Goal: Task Accomplishment & Management: Use online tool/utility

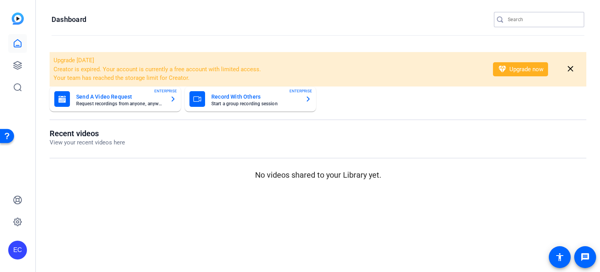
click at [560, 17] on input "Search" at bounding box center [543, 19] width 70 height 9
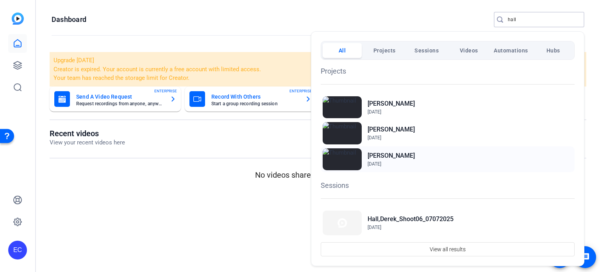
type input "hall"
click at [394, 155] on h2 "[PERSON_NAME]" at bounding box center [391, 155] width 47 height 9
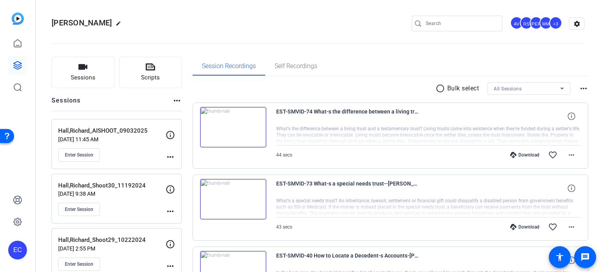
click at [165, 154] on div "Enter Session" at bounding box center [111, 154] width 107 height 13
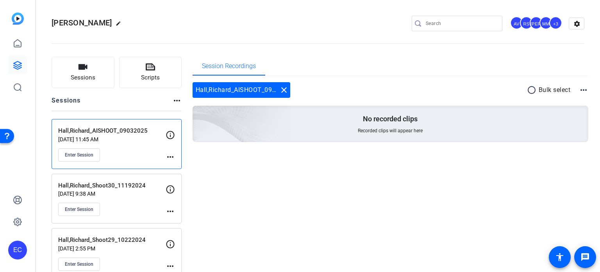
click at [170, 155] on mat-icon "more_horiz" at bounding box center [170, 156] width 9 height 9
click at [175, 165] on span "Edit Session" at bounding box center [190, 167] width 36 height 9
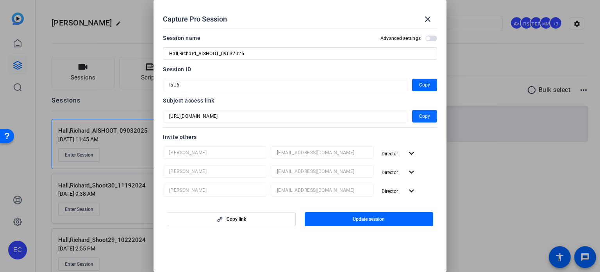
click at [426, 120] on span "button" at bounding box center [424, 116] width 25 height 19
